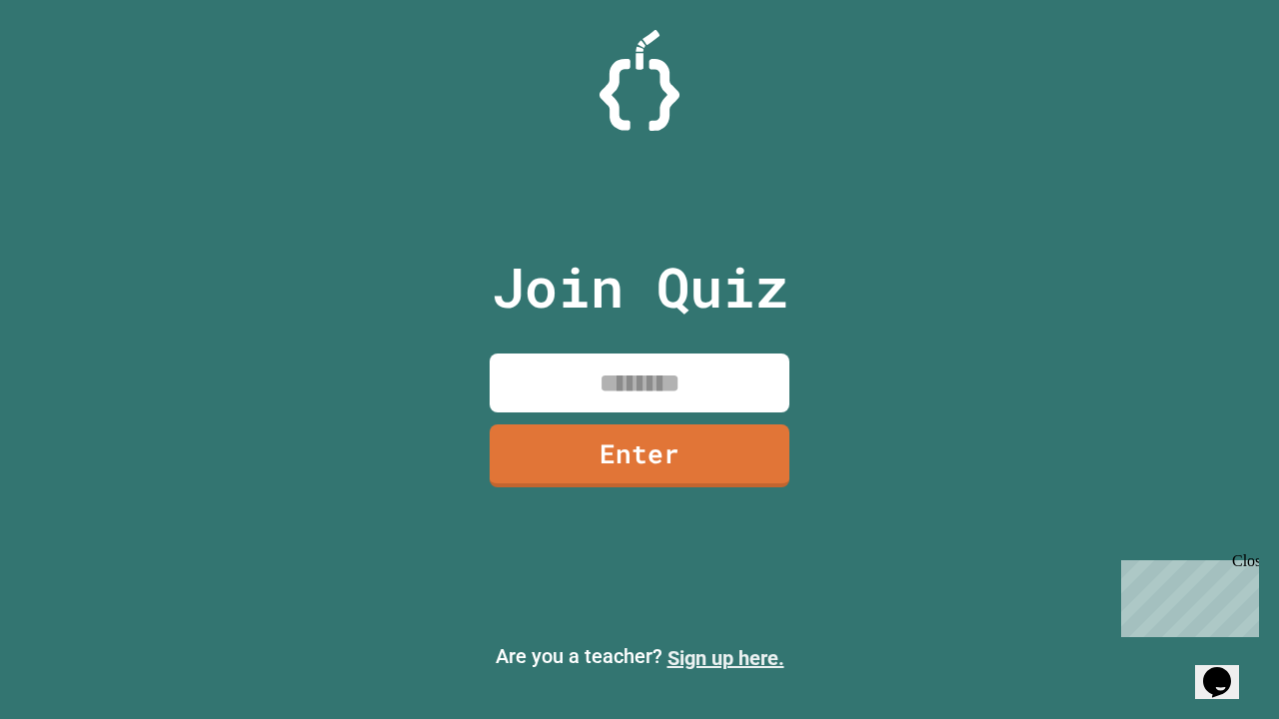
click at [725, 658] on link "Sign up here." at bounding box center [725, 658] width 117 height 24
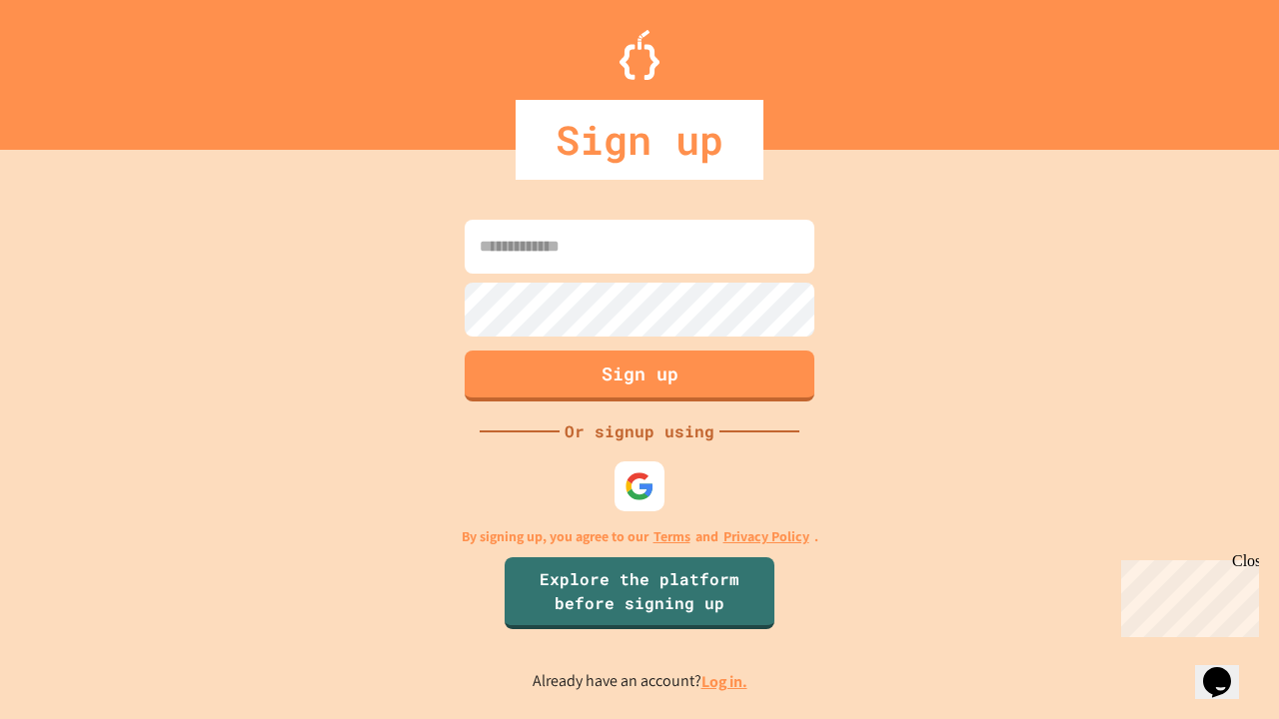
click at [725, 681] on link "Log in." at bounding box center [724, 681] width 46 height 21
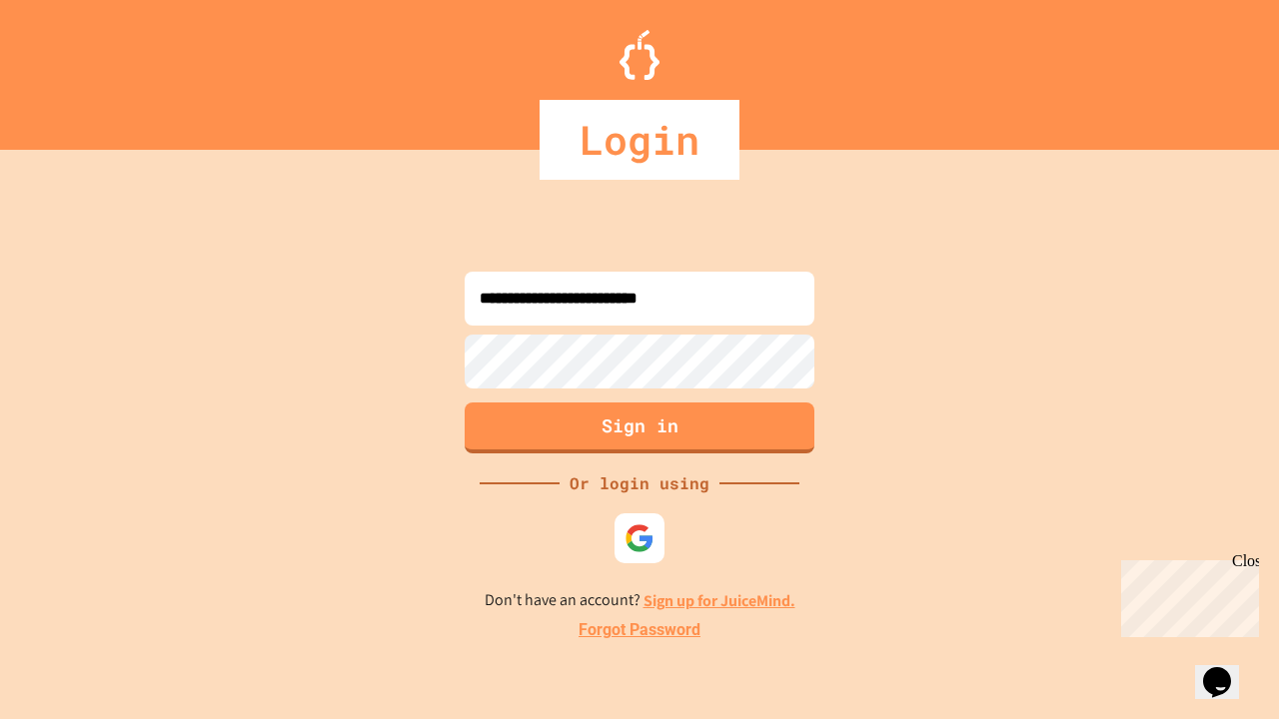
type input "**********"
